Goal: Transaction & Acquisition: Purchase product/service

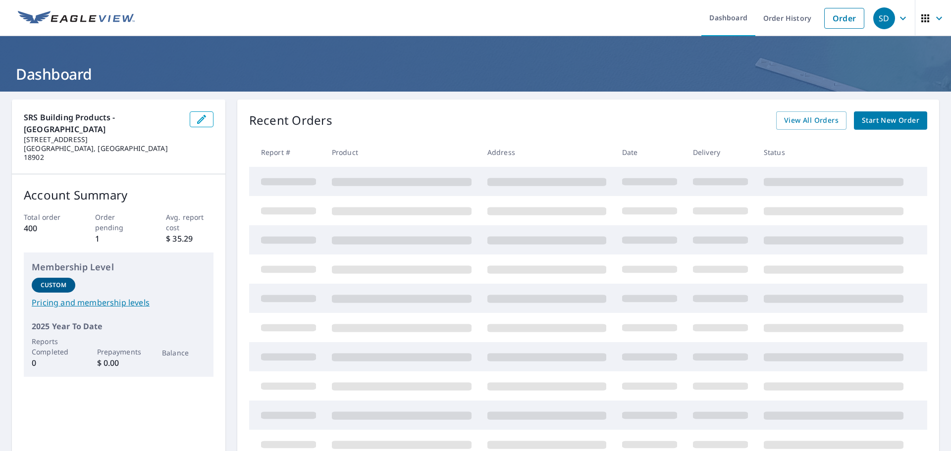
click at [881, 121] on span "Start New Order" at bounding box center [890, 120] width 57 height 12
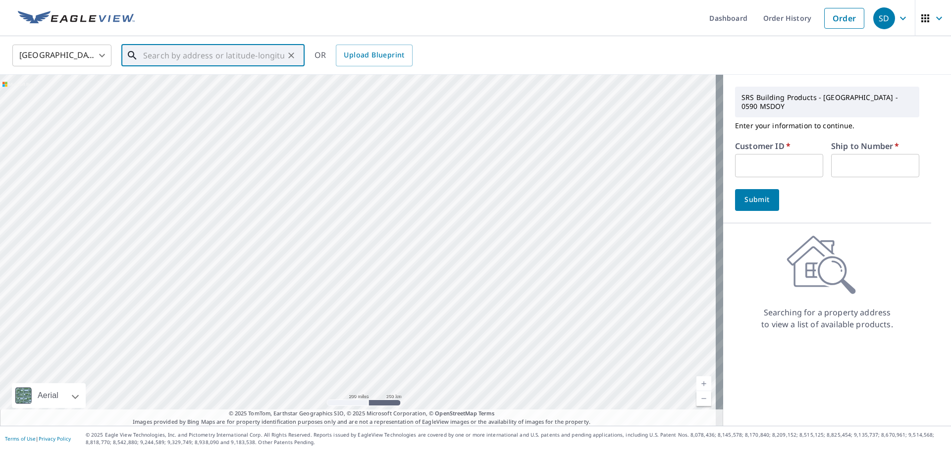
click at [164, 60] on input "text" at bounding box center [213, 56] width 141 height 28
click at [180, 92] on p "[GEOGRAPHIC_DATA], [GEOGRAPHIC_DATA] 19038" at bounding box center [219, 100] width 156 height 20
type input "[STREET_ADDRESS][PERSON_NAME]"
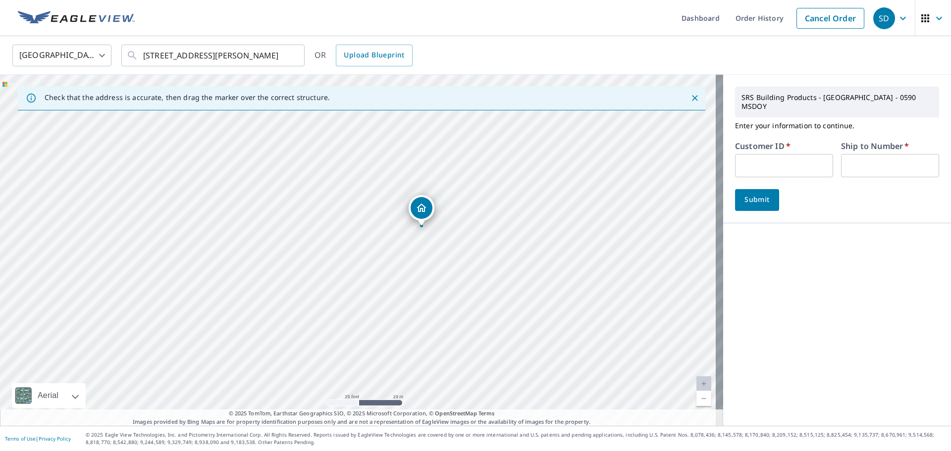
drag, startPoint x: 251, startPoint y: 295, endPoint x: 309, endPoint y: 274, distance: 61.9
click at [307, 274] on div "[STREET_ADDRESS][PERSON_NAME]" at bounding box center [361, 250] width 723 height 351
drag, startPoint x: 381, startPoint y: 284, endPoint x: 283, endPoint y: 309, distance: 101.3
click at [283, 309] on div "[STREET_ADDRESS][PERSON_NAME]" at bounding box center [361, 250] width 723 height 351
click at [745, 159] on input "text" at bounding box center [784, 165] width 98 height 23
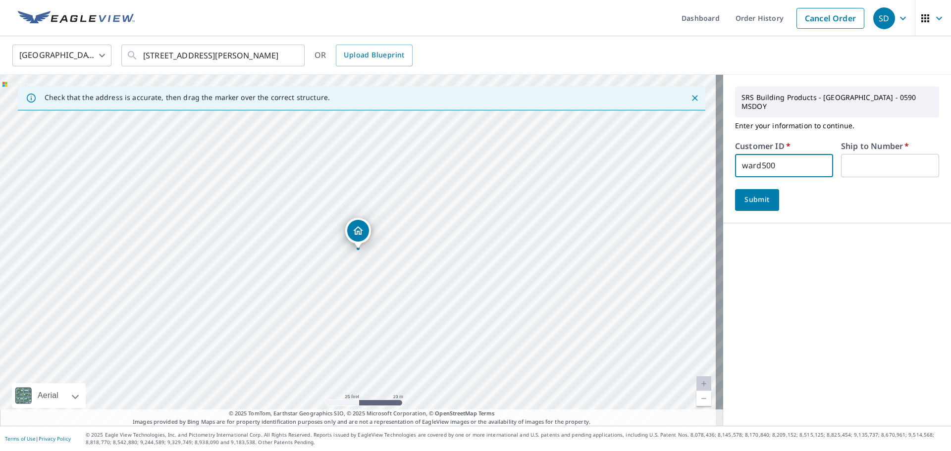
type input "ward500"
click at [873, 157] on input "text" at bounding box center [890, 165] width 98 height 23
type input "1"
click at [747, 194] on span "Submit" at bounding box center [757, 200] width 28 height 12
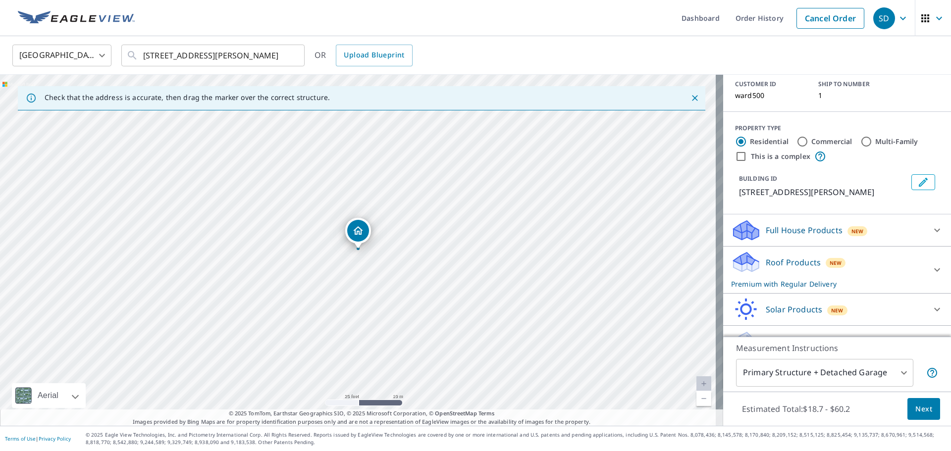
scroll to position [86, 0]
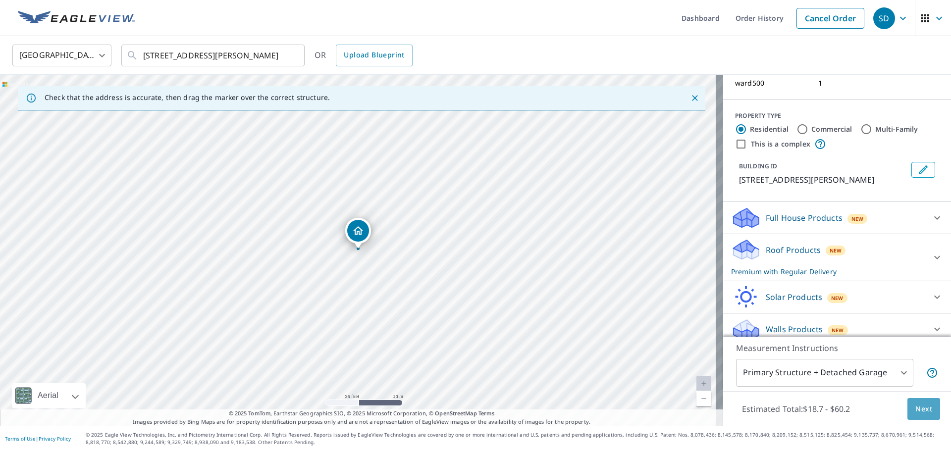
click at [919, 410] on span "Next" at bounding box center [924, 409] width 17 height 12
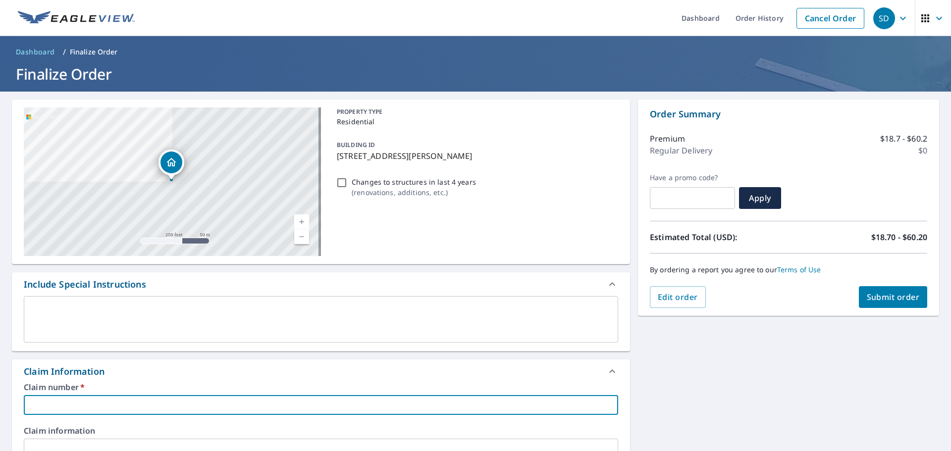
drag, startPoint x: 39, startPoint y: 406, endPoint x: 21, endPoint y: 419, distance: 21.9
click at [31, 413] on input "text" at bounding box center [321, 405] width 595 height 20
type input "r"
checkbox input "true"
type input "ro"
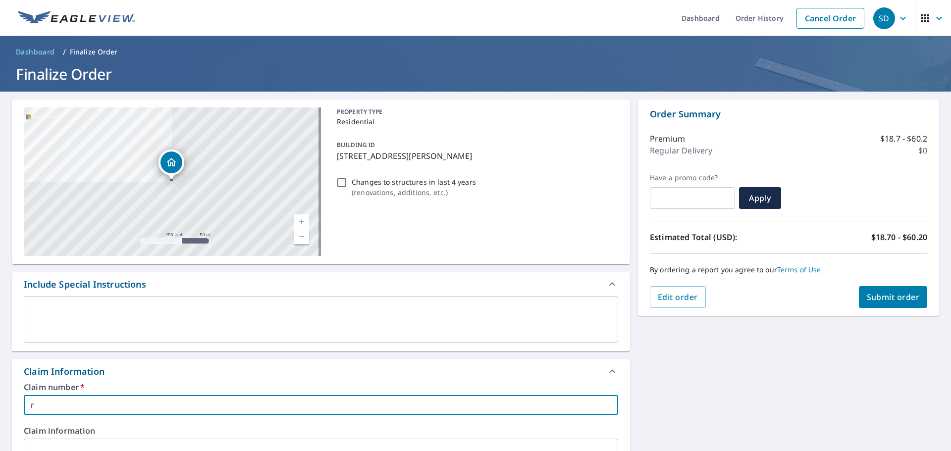
checkbox input "true"
type input "ros"
checkbox input "true"
type input "rosl"
checkbox input "true"
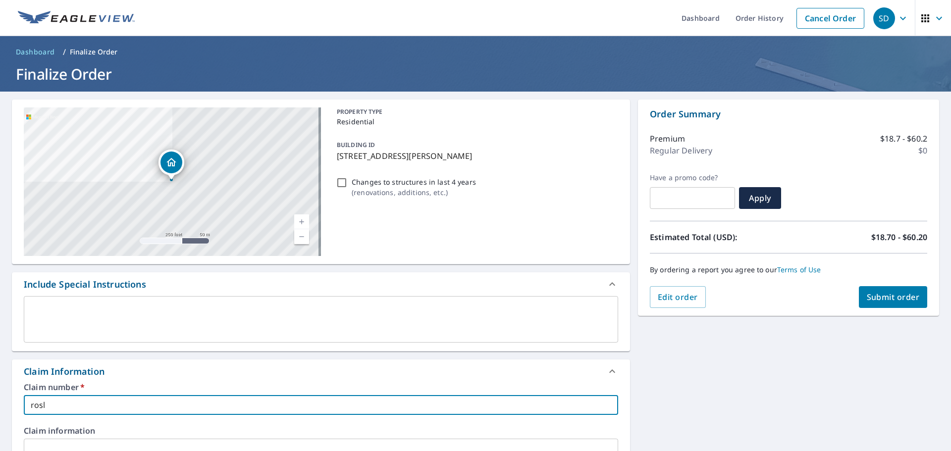
type input "rosly"
checkbox input "true"
type input "[PERSON_NAME]"
checkbox input "true"
type input "[PERSON_NAME]"
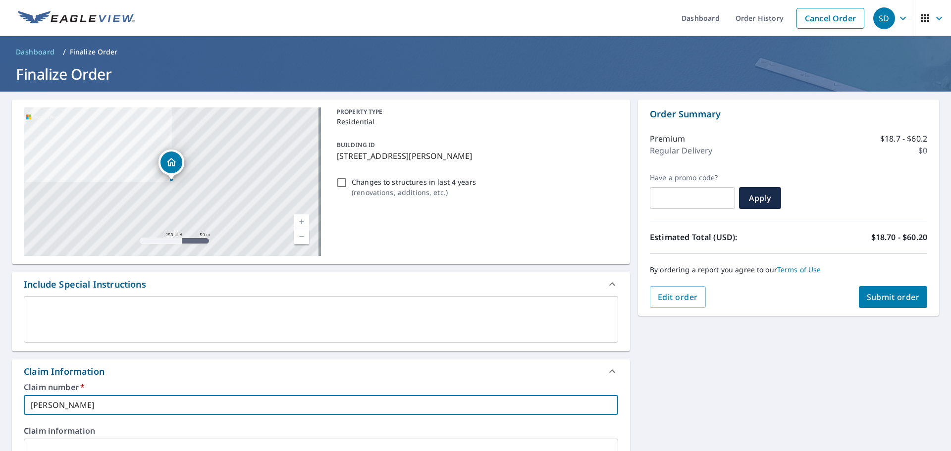
checkbox input "true"
type input "[PERSON_NAME]"
checkbox input "true"
type input "[PERSON_NAME] av"
checkbox input "true"
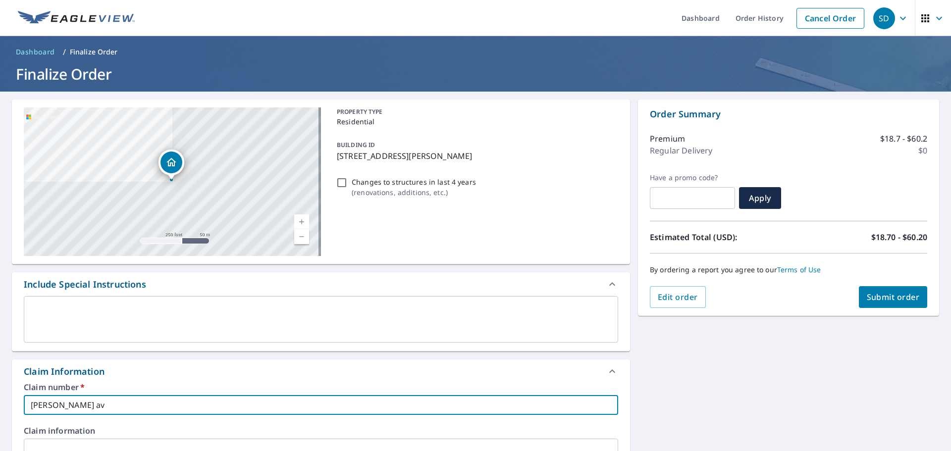
type input "[PERSON_NAME] avd"
checkbox input "true"
type input "[PERSON_NAME] av"
checkbox input "true"
type input "[PERSON_NAME] ave"
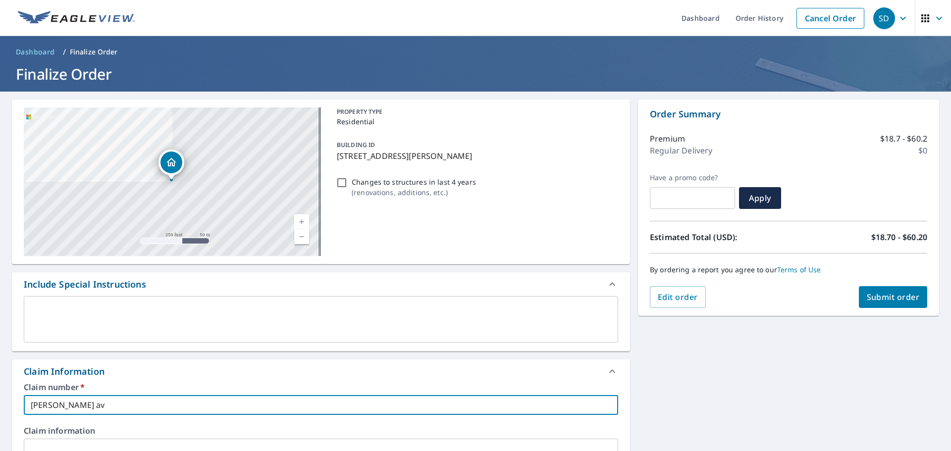
checkbox input "true"
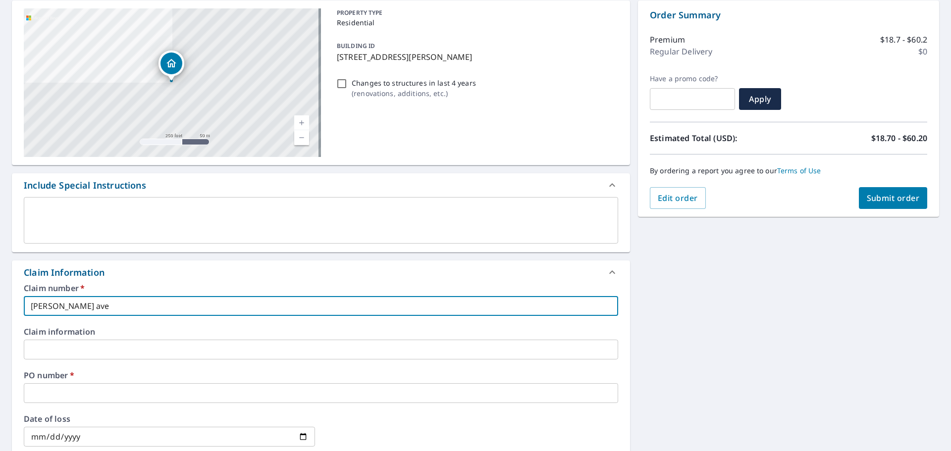
type input "[PERSON_NAME] ave"
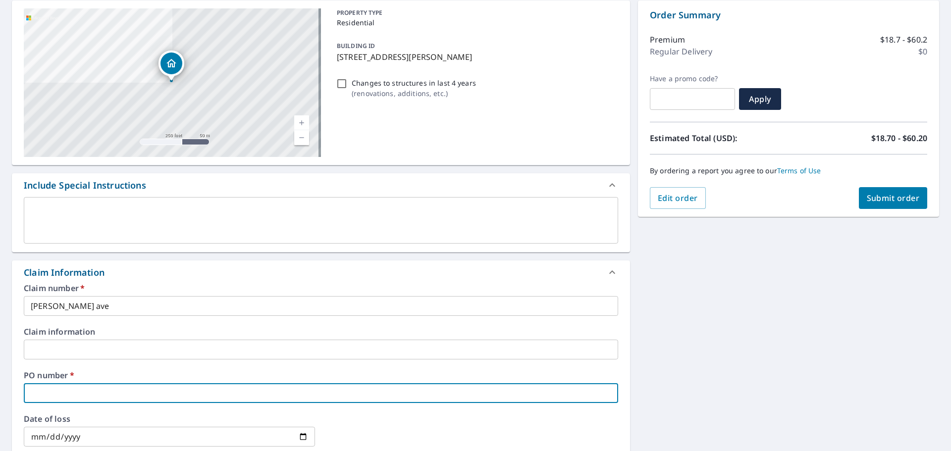
click at [51, 399] on input "text" at bounding box center [321, 394] width 595 height 20
type input "r"
checkbox input "true"
type input "ro"
checkbox input "true"
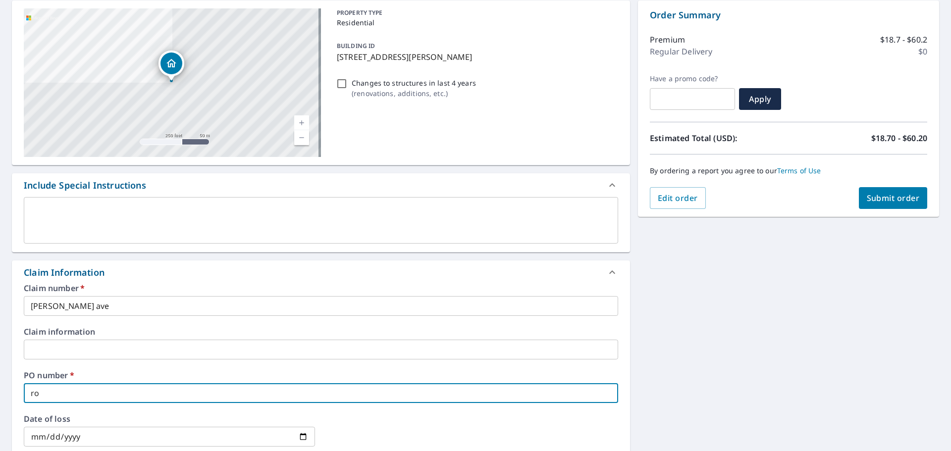
type input "ros"
checkbox input "true"
type input "rosl"
checkbox input "true"
type input "rosly"
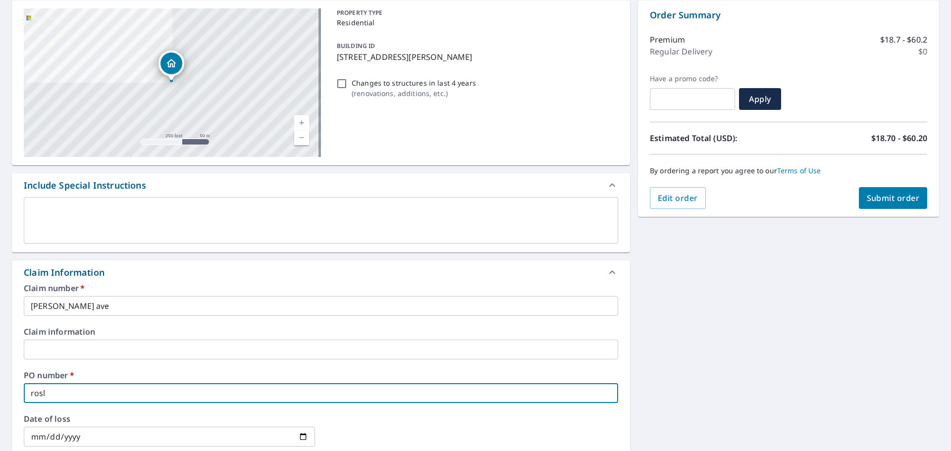
checkbox input "true"
type input "[PERSON_NAME]"
checkbox input "true"
type input "[PERSON_NAME]"
checkbox input "true"
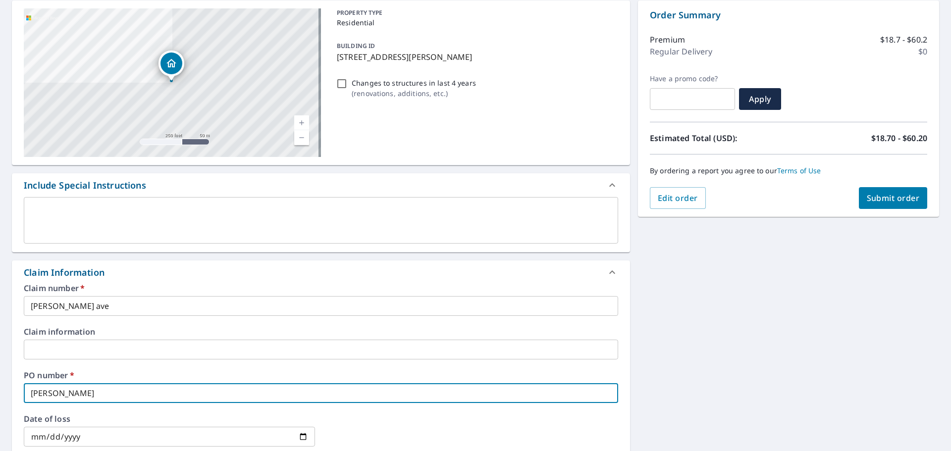
type input "[PERSON_NAME]"
checkbox input "true"
type input "[PERSON_NAME] av"
checkbox input "true"
type input "[PERSON_NAME] ave"
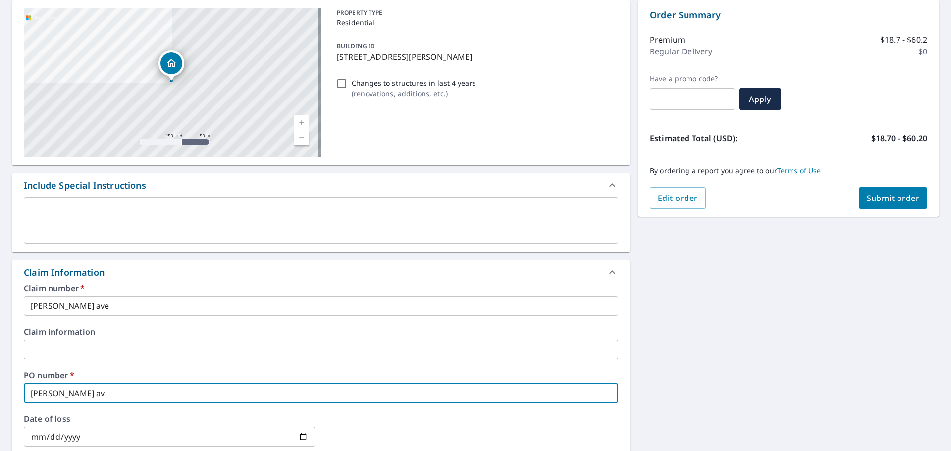
checkbox input "true"
type input "[PERSON_NAME] ave"
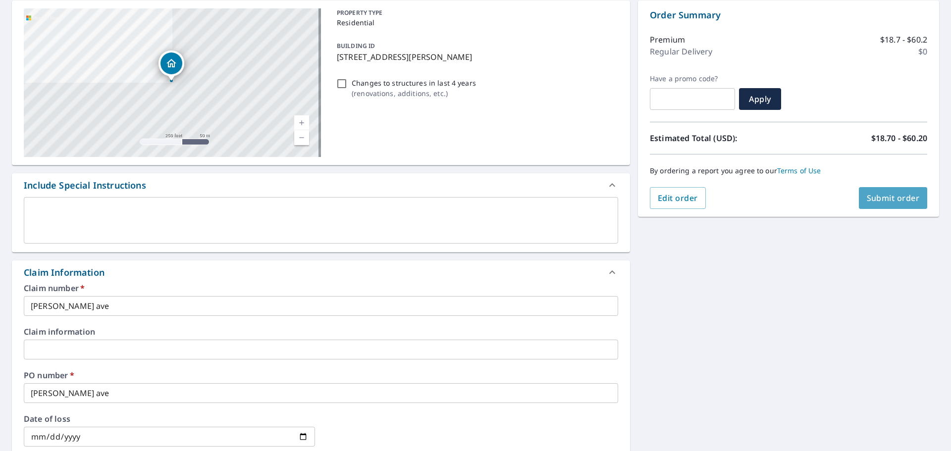
click at [872, 198] on span "Submit order" at bounding box center [893, 198] width 53 height 11
checkbox input "true"
